Goal: Information Seeking & Learning: Find specific page/section

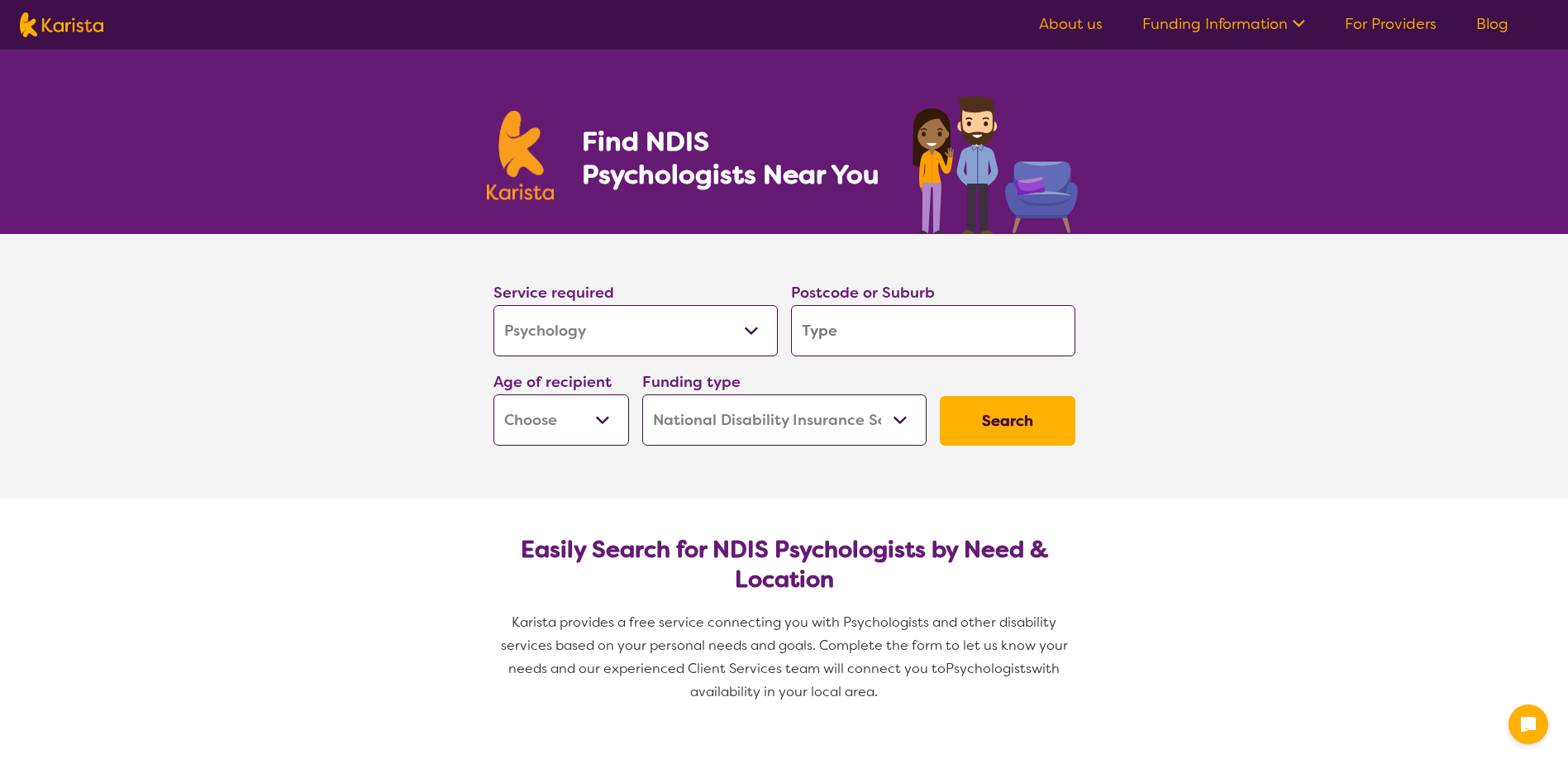
select select "Psychology"
select select "NDIS"
select select "Psychology"
select select "NDIS"
click at [849, 340] on input "search" at bounding box center [933, 330] width 285 height 51
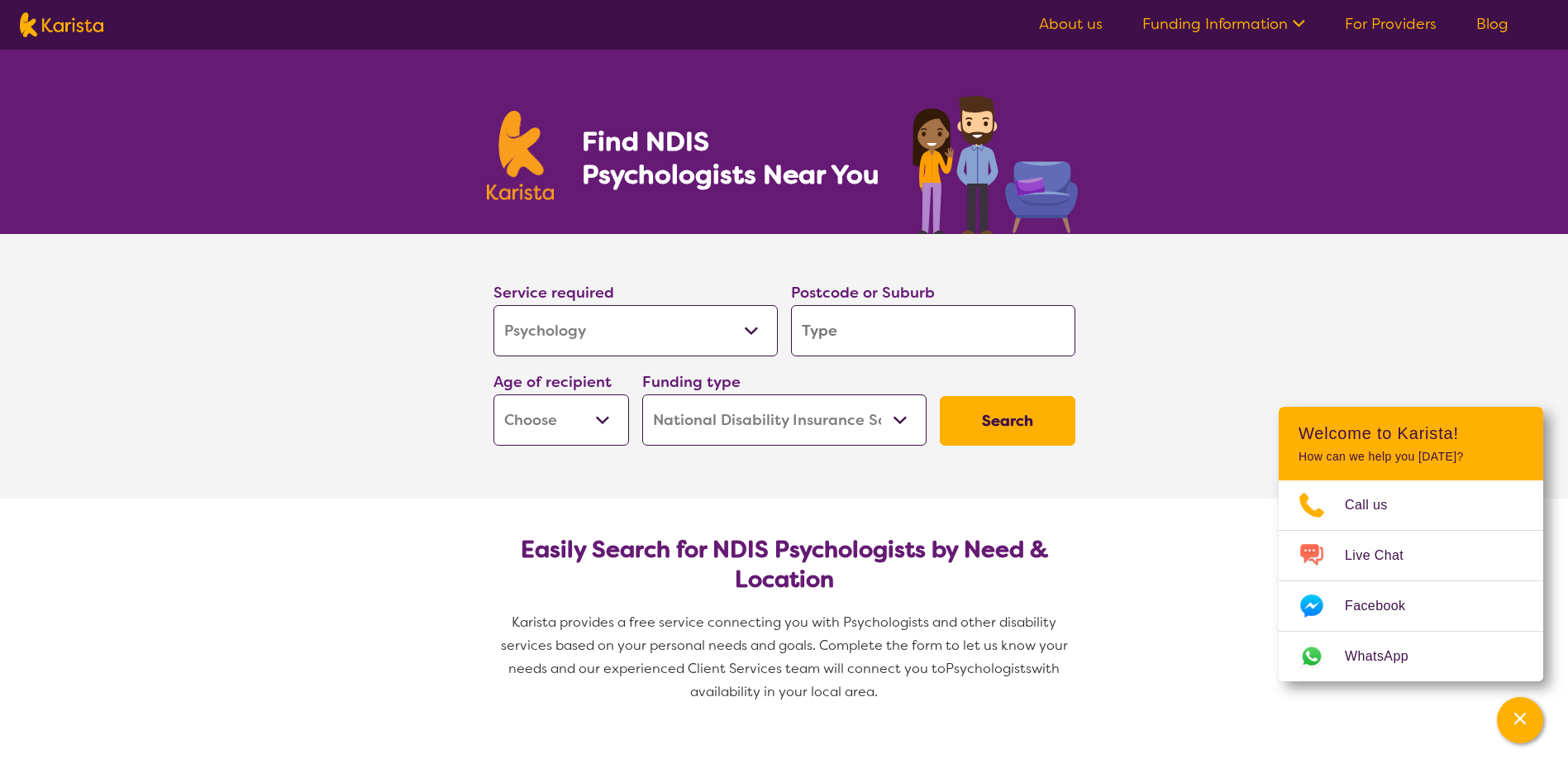
click at [895, 414] on select "Home Care Package (HCP) National Disability Insurance Scheme (NDIS) I don't know" at bounding box center [784, 420] width 285 height 51
select select "i-don-t-know"
click at [642, 395] on select "Home Care Package (HCP) National Disability Insurance Scheme (NDIS) I don't know" at bounding box center [784, 420] width 285 height 51
select select "i-don-t-know"
click at [598, 419] on select "Early Childhood - 0 to 9 Child - 10 to 11 Adolescent - 12 to 17 Adult - 18 to 6…" at bounding box center [561, 420] width 136 height 51
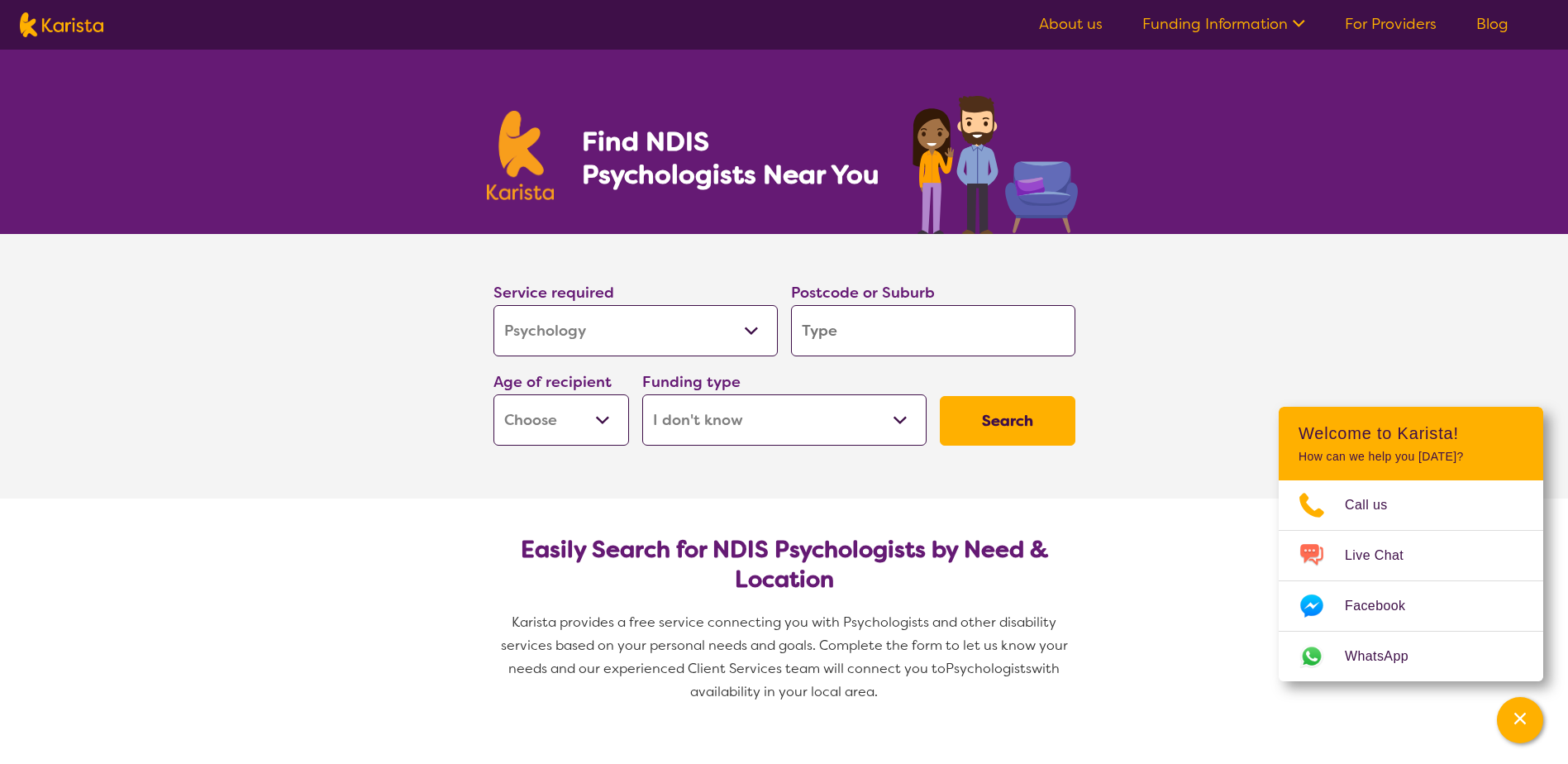
select select "AS"
click at [493, 395] on select "Early Childhood - 0 to 9 Child - 10 to 11 Adolescent - 12 to 17 Adult - 18 to 6…" at bounding box center [561, 420] width 136 height 51
select select "AS"
click at [673, 480] on section "Service required Allied Health Assistant Assessment ([MEDICAL_DATA] or [MEDICAL…" at bounding box center [784, 366] width 662 height 264
click at [836, 344] on input "search" at bounding box center [933, 330] width 285 height 51
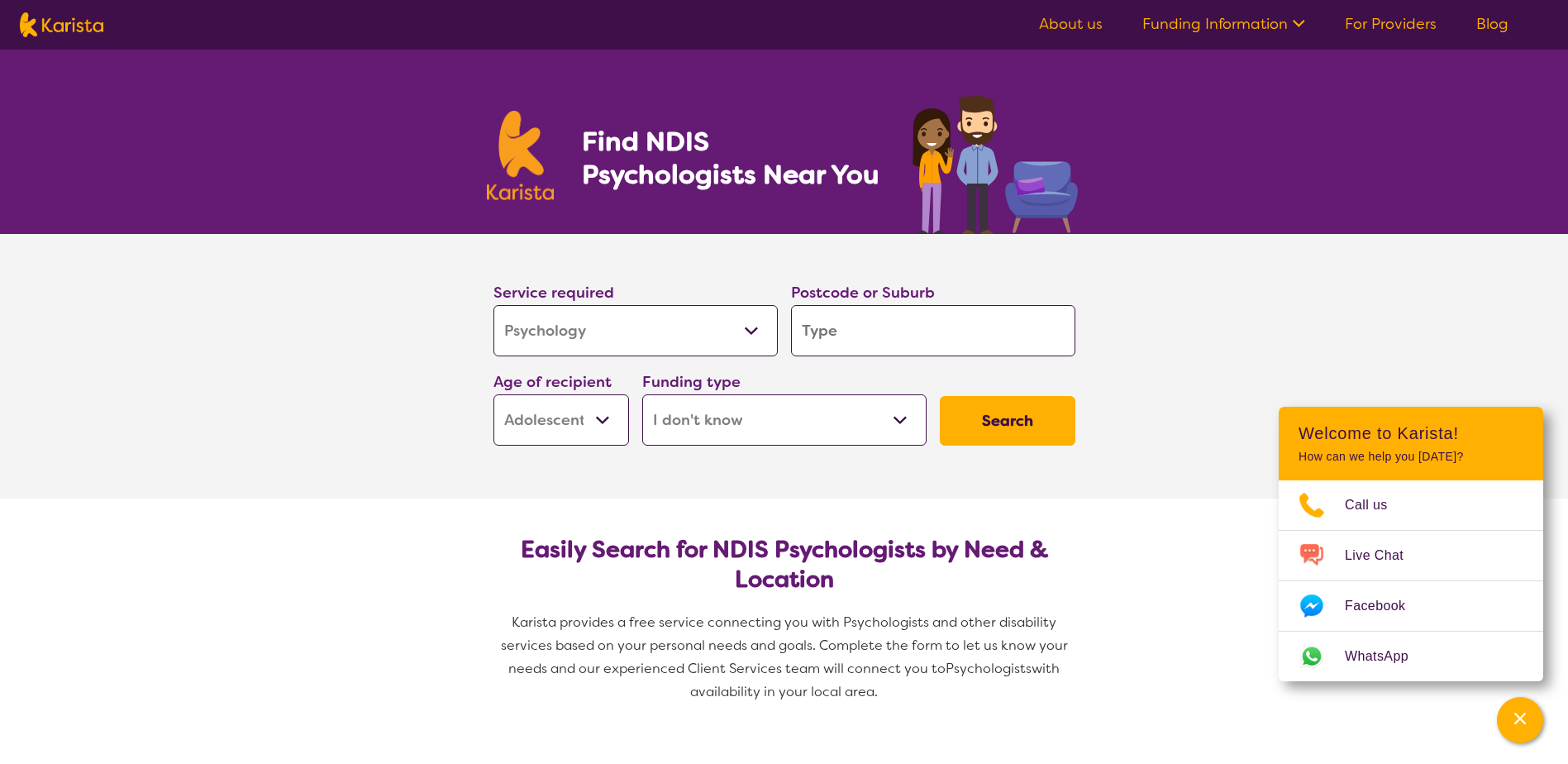
type input "o"
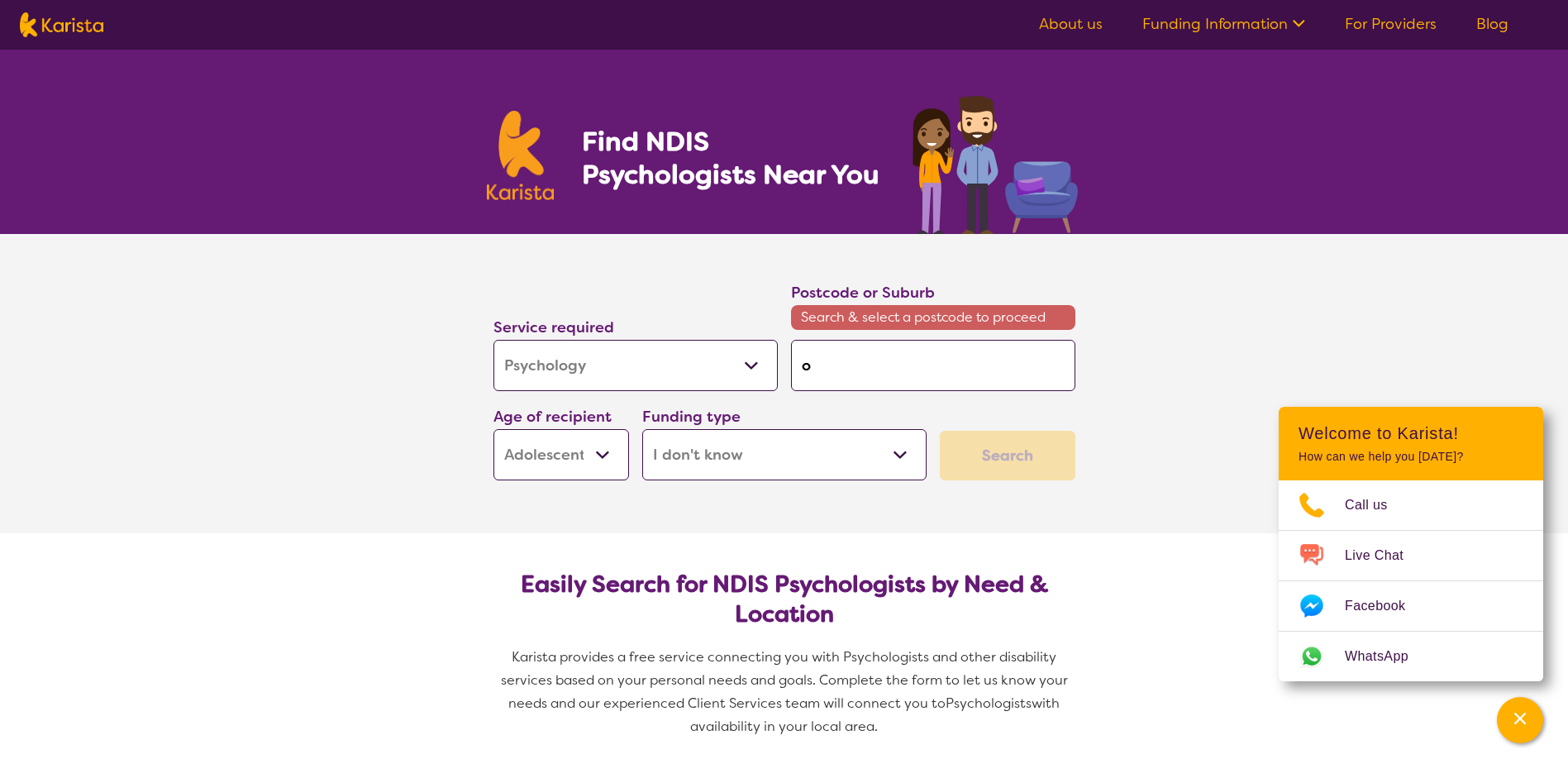
type input "oc"
type input "oce"
type input "ocea"
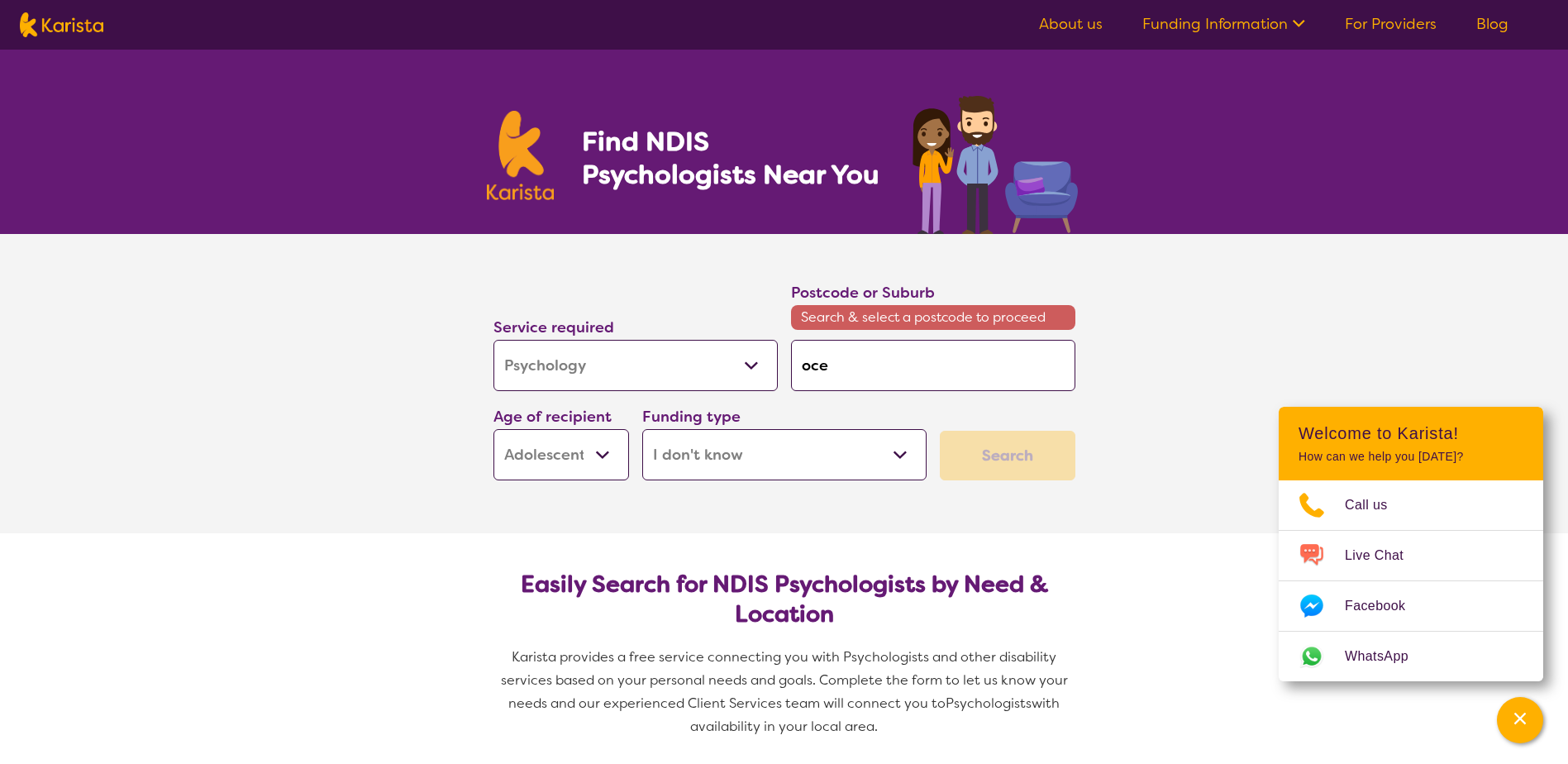
type input "ocea"
type input "ocean"
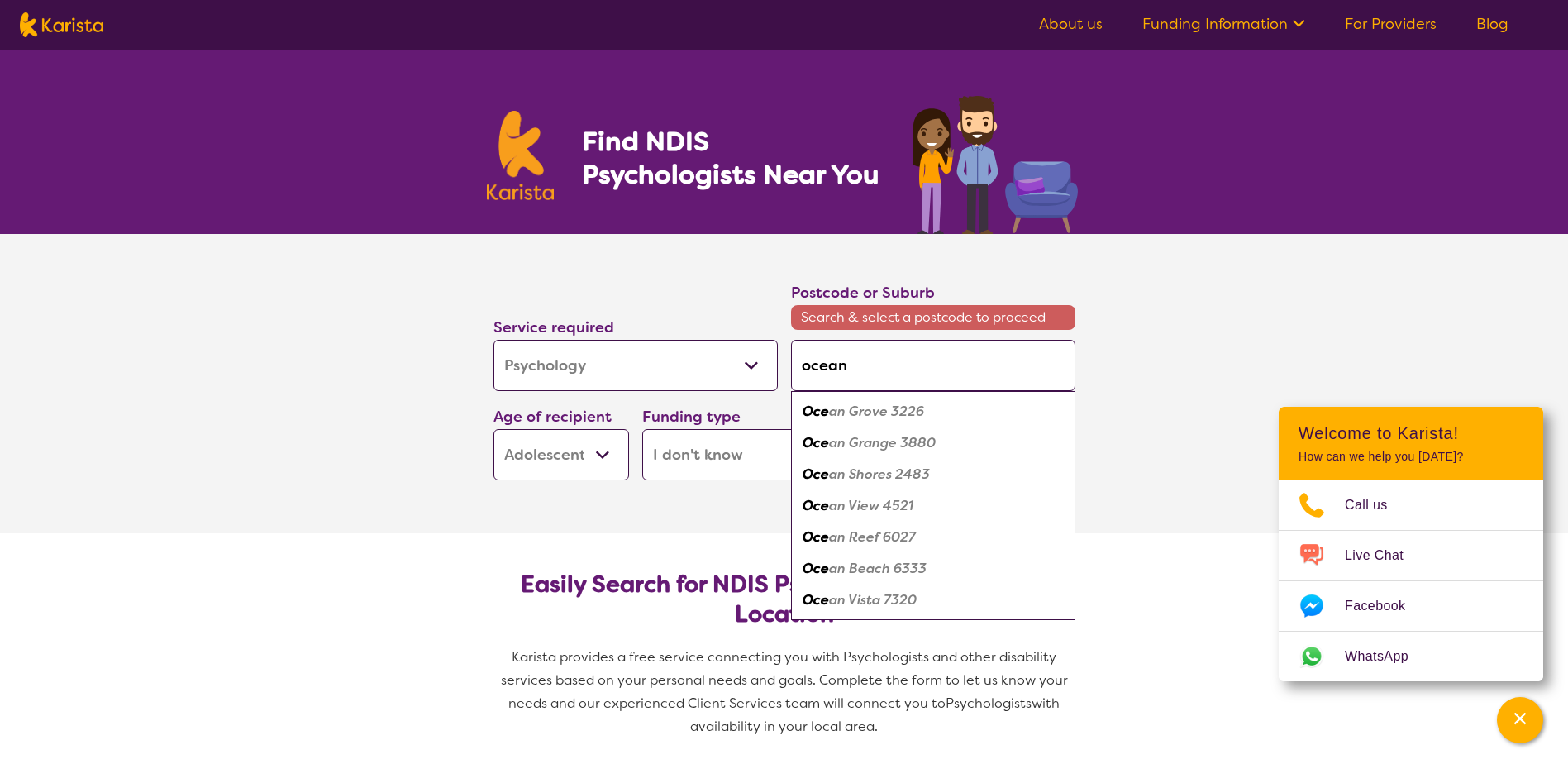
type input "ocean"
type input "ocean s"
type input "ocean sh"
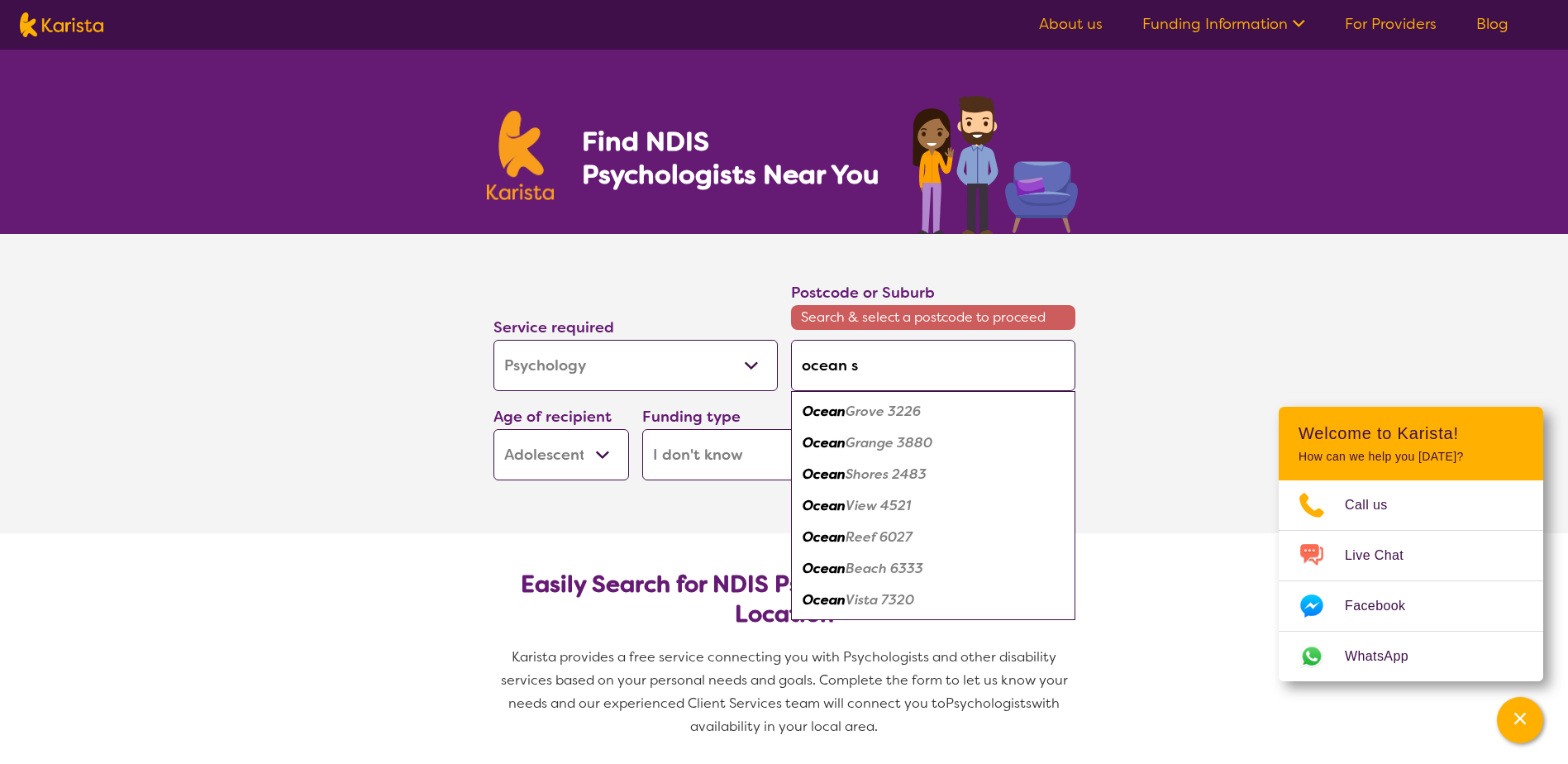
type input "ocean sh"
type input "ocean sho"
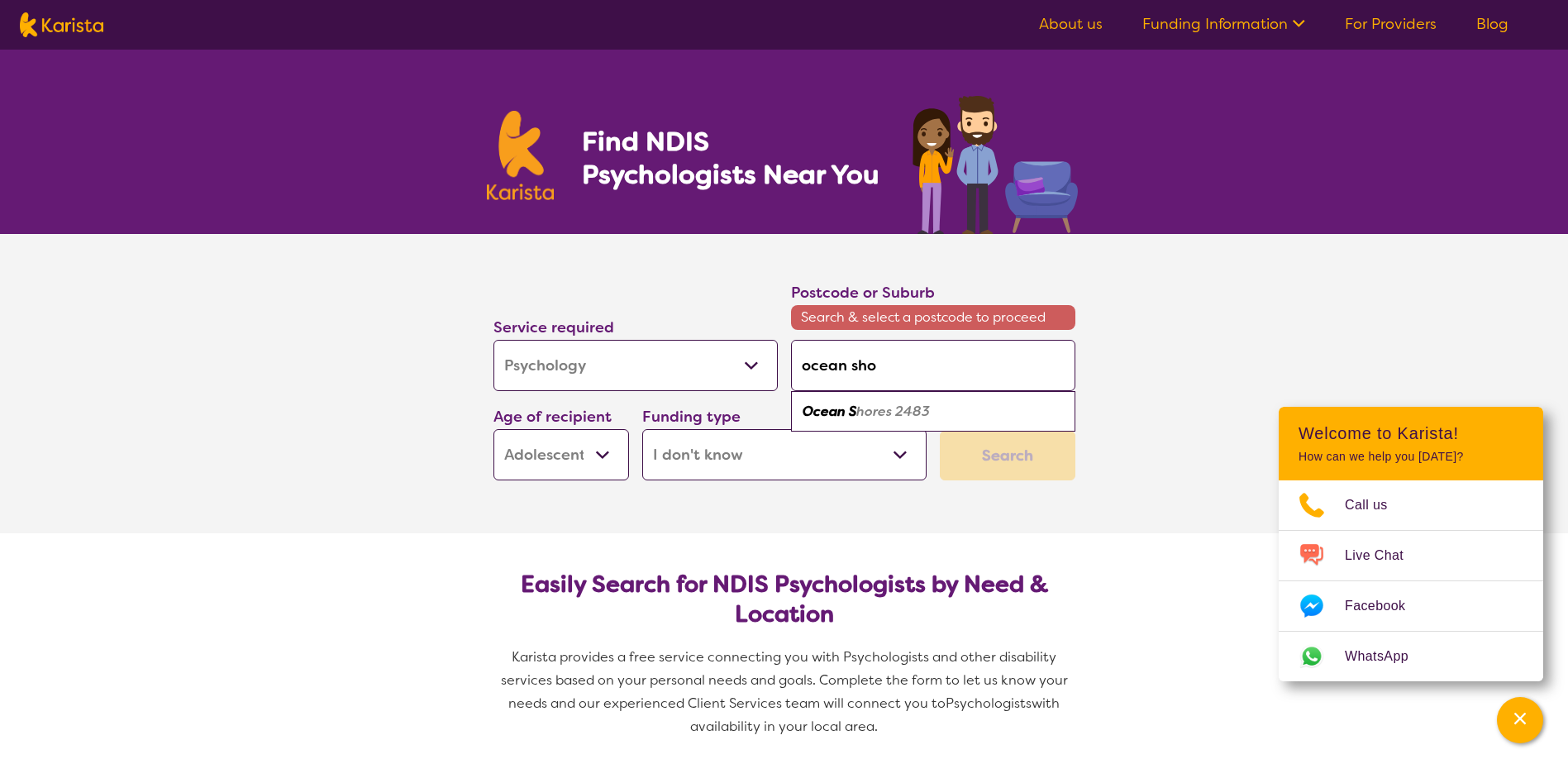
type input "ocean shor"
type input "ocean shore"
click at [864, 413] on em "Ocean Shore" at bounding box center [845, 411] width 84 height 18
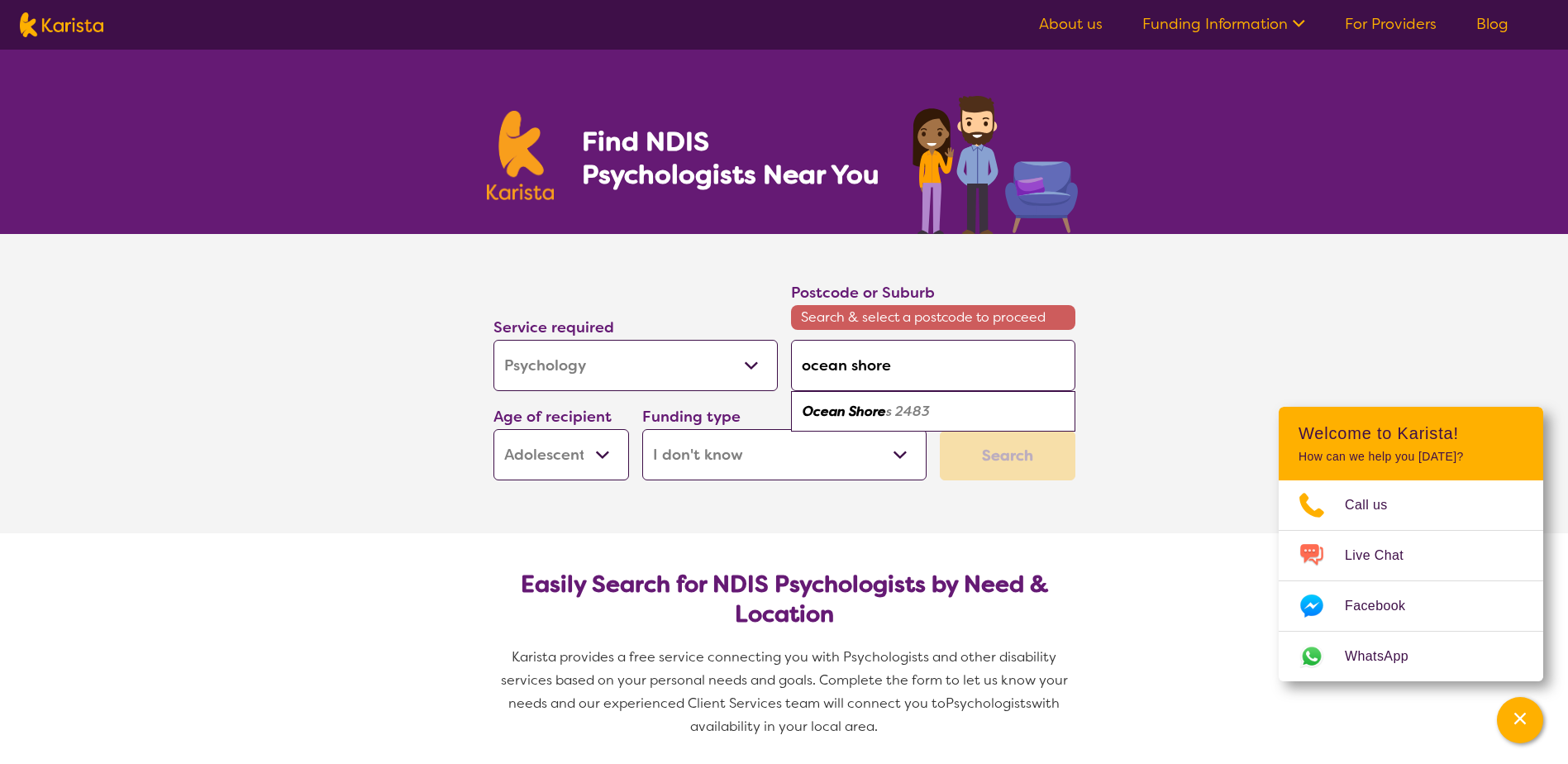
type input "2483"
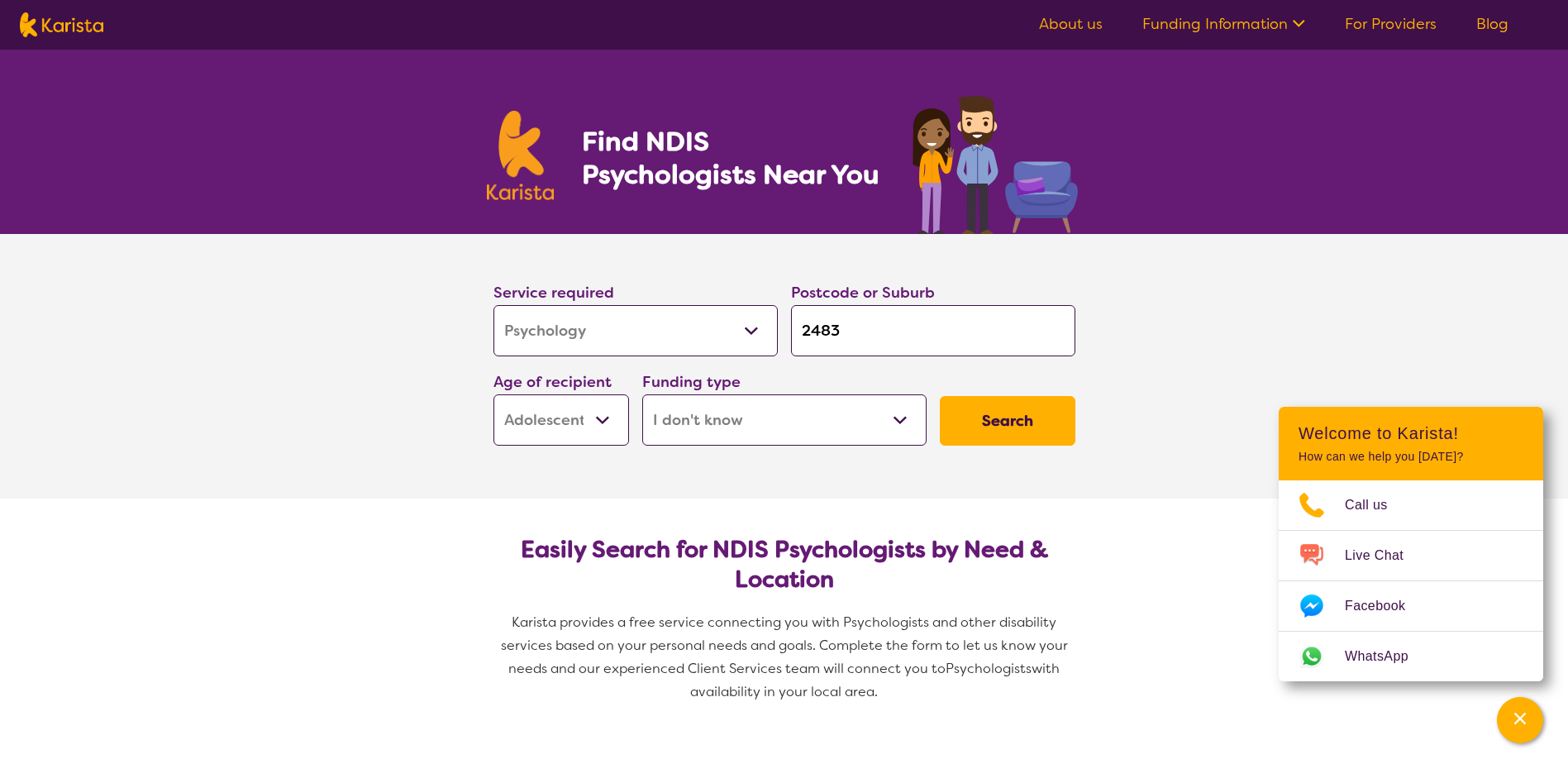
click at [1010, 424] on button "Search" at bounding box center [1008, 421] width 136 height 49
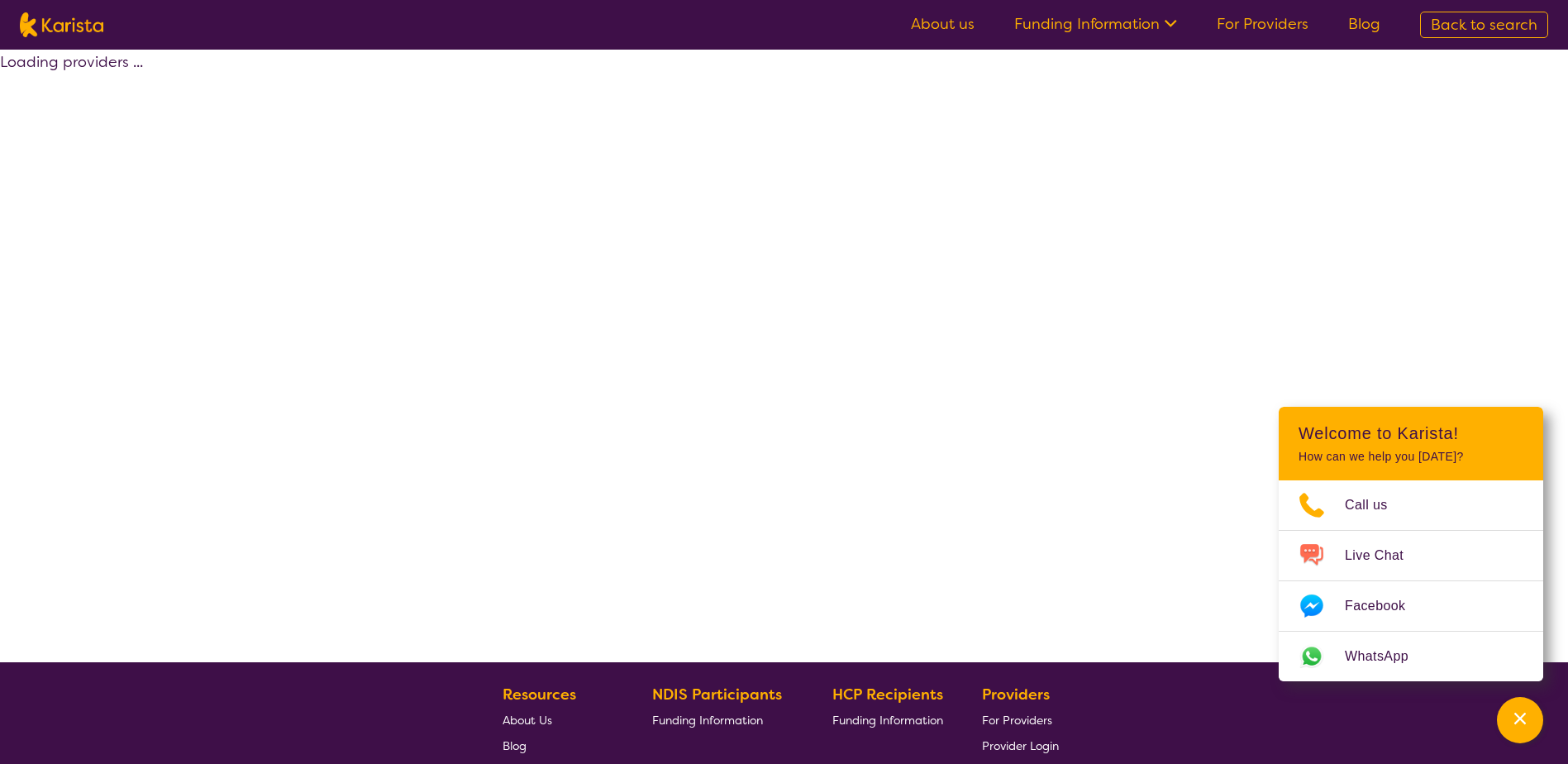
select select "Psychology"
select select "AS"
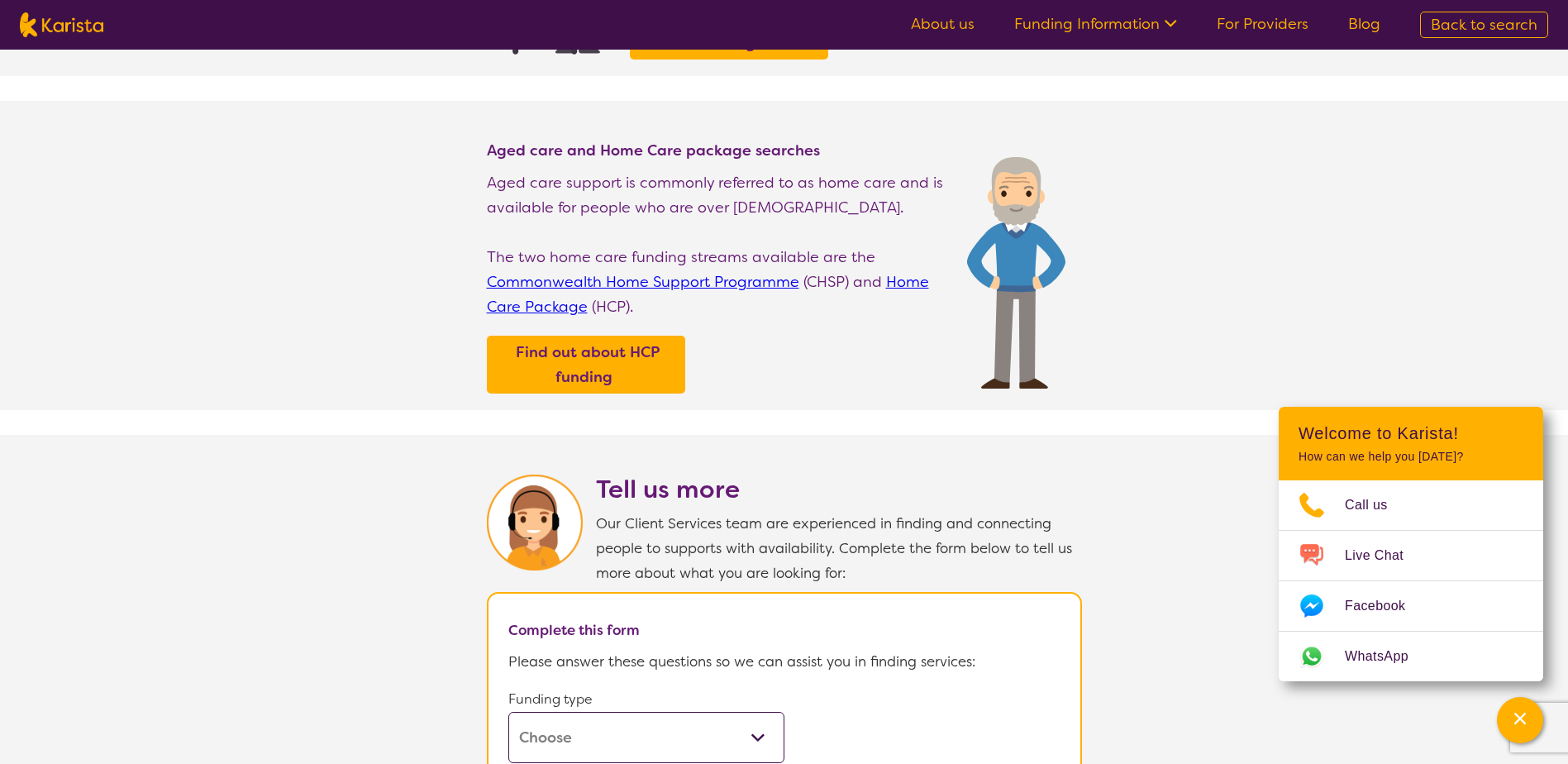
scroll to position [662, 0]
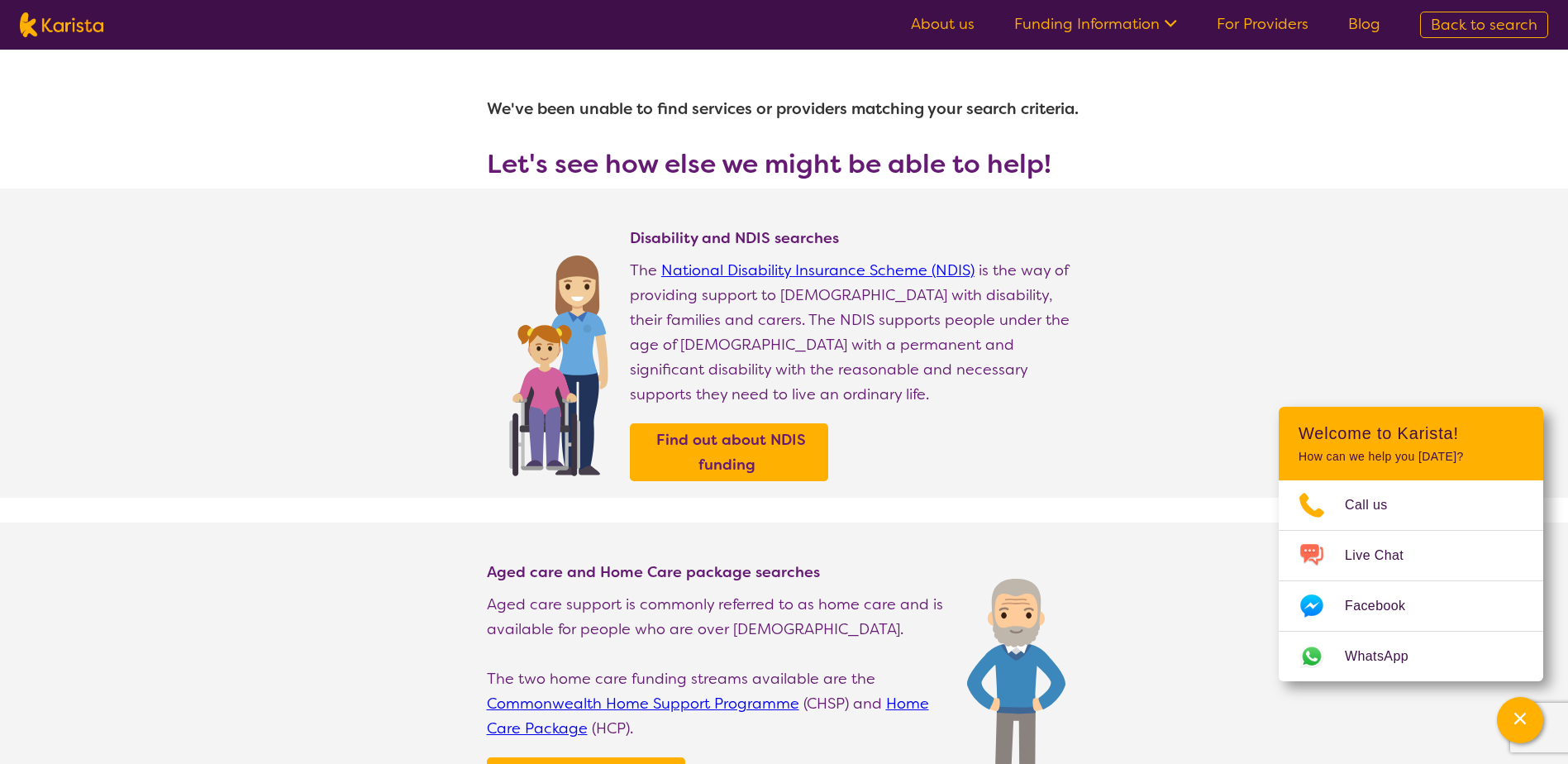
select select "Psychology"
select select "AS"
select select "NDIS"
select select "Psychology"
select select "AS"
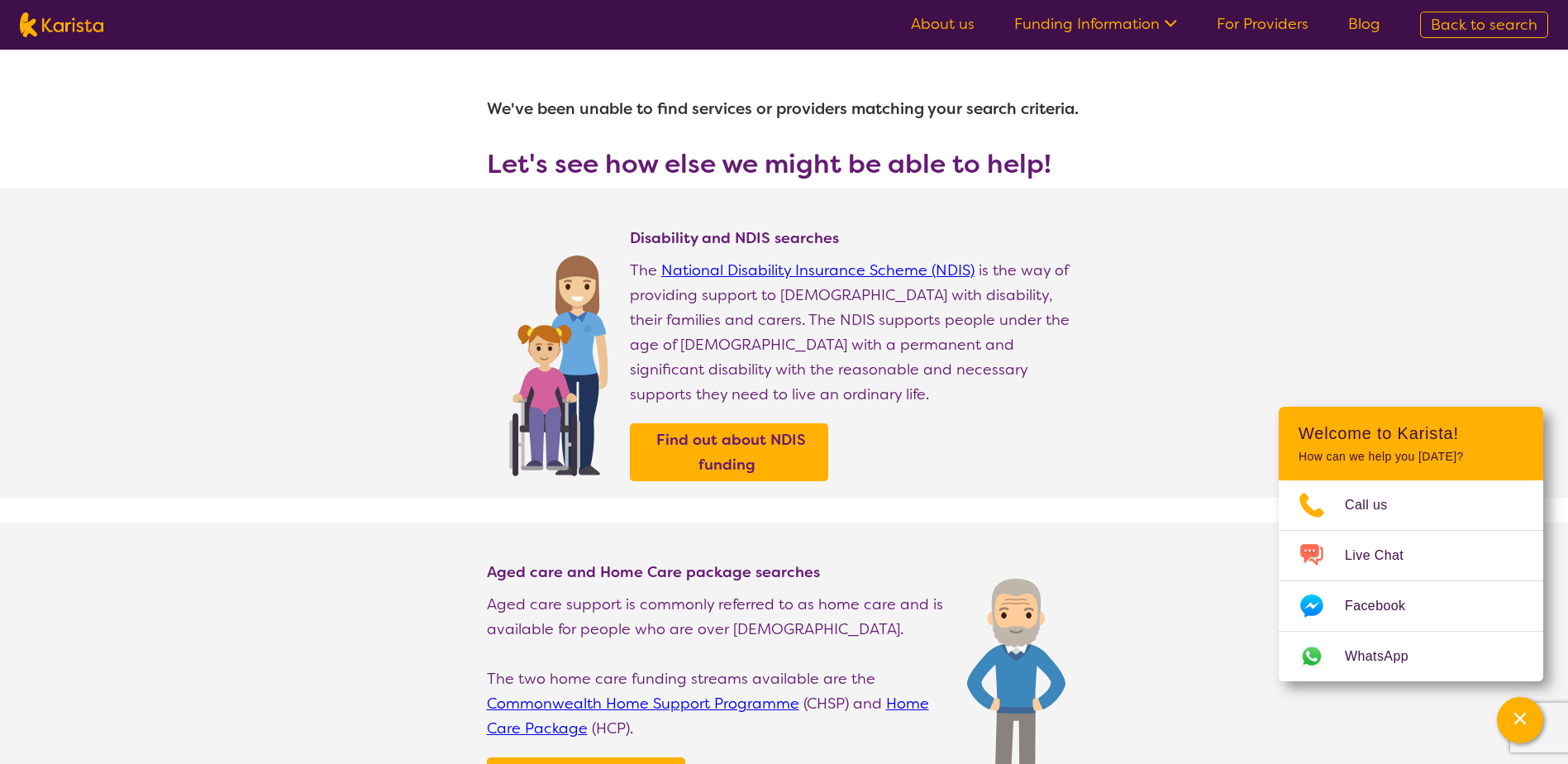
select select "NDIS"
